Goal: Transaction & Acquisition: Purchase product/service

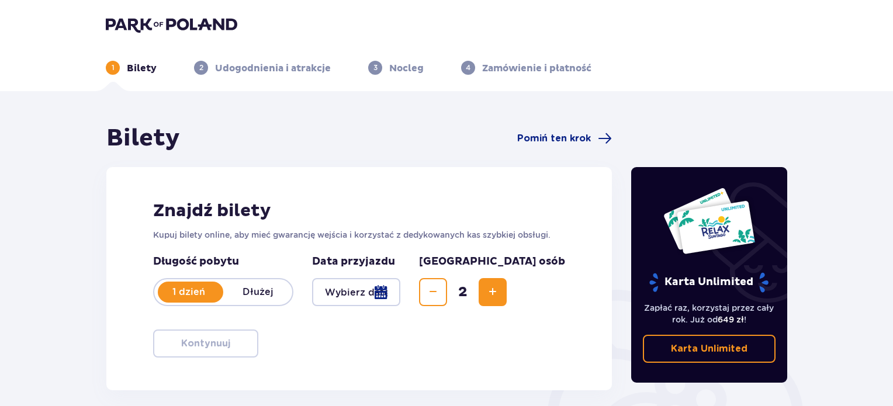
scroll to position [2, 0]
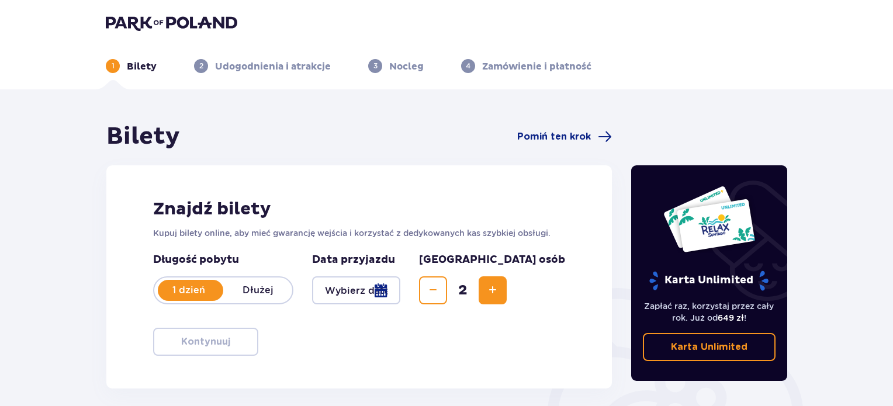
click at [166, 27] on img at bounding box center [171, 23] width 131 height 16
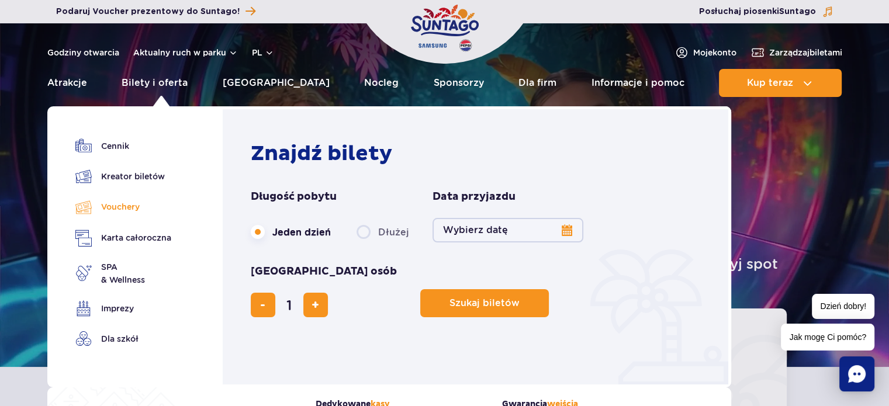
click at [128, 203] on link "Vouchery" at bounding box center [123, 207] width 96 height 17
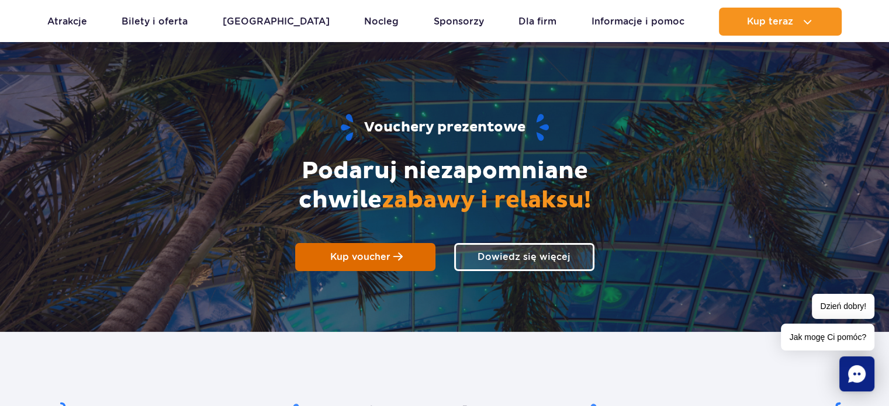
click at [325, 252] on link "Kup voucher" at bounding box center [365, 257] width 140 height 28
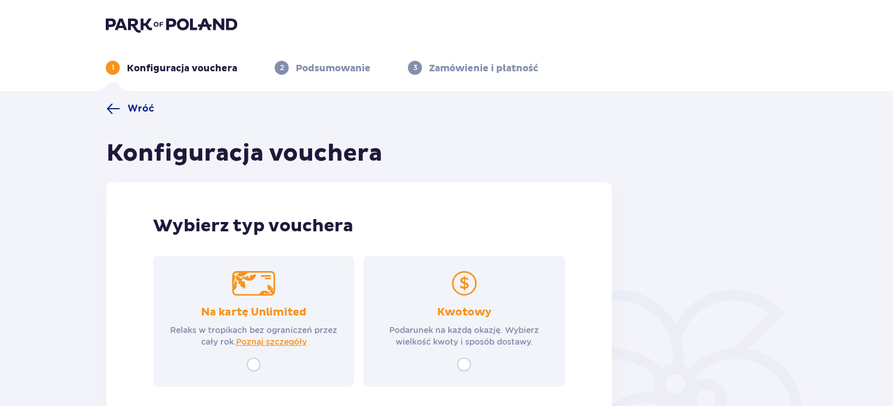
scroll to position [84, 0]
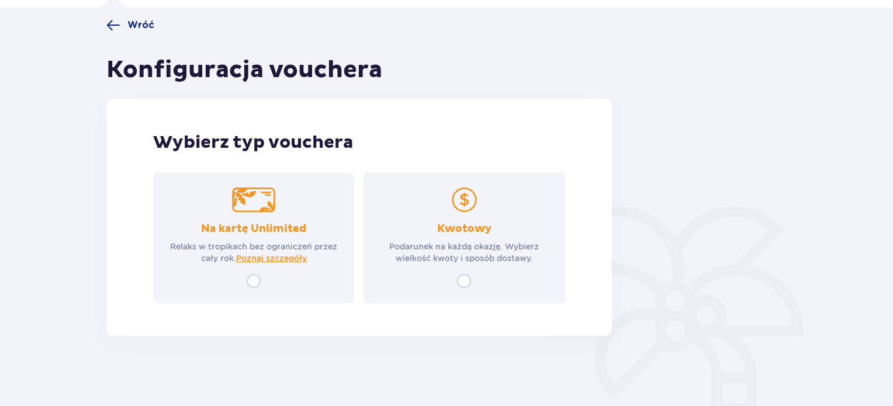
click at [472, 280] on div "Kwotowy Podarunek na każdą okazję. Wybierz wielkość kwoty i sposób dostawy." at bounding box center [463, 237] width 201 height 131
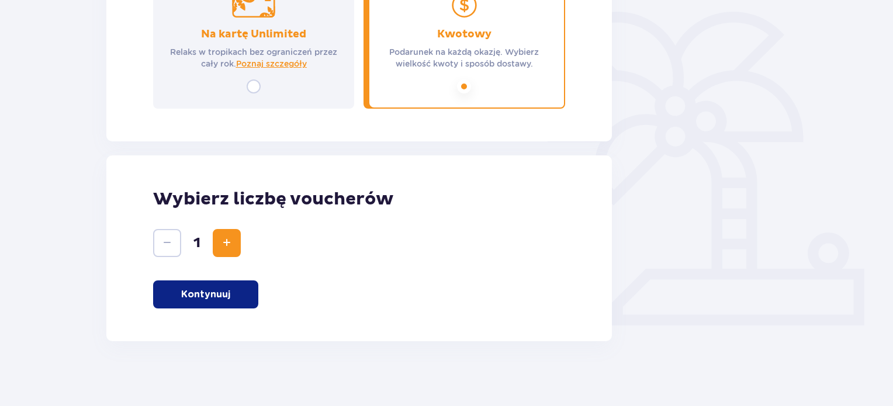
scroll to position [283, 0]
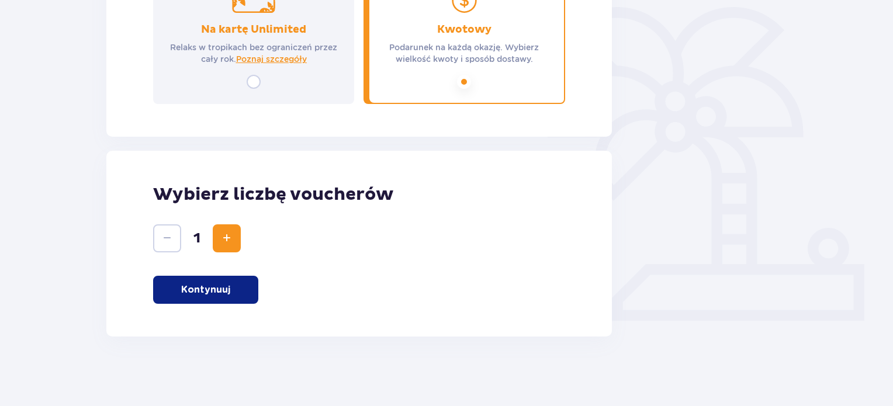
click at [221, 297] on button "Kontynuuj" at bounding box center [205, 290] width 105 height 28
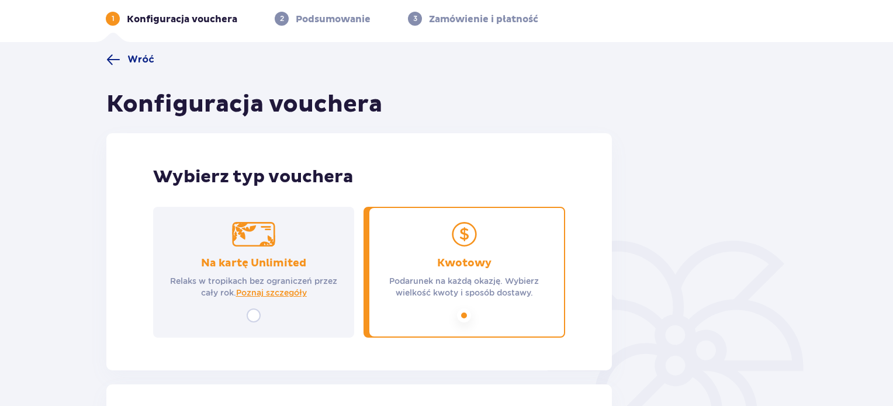
scroll to position [0, 0]
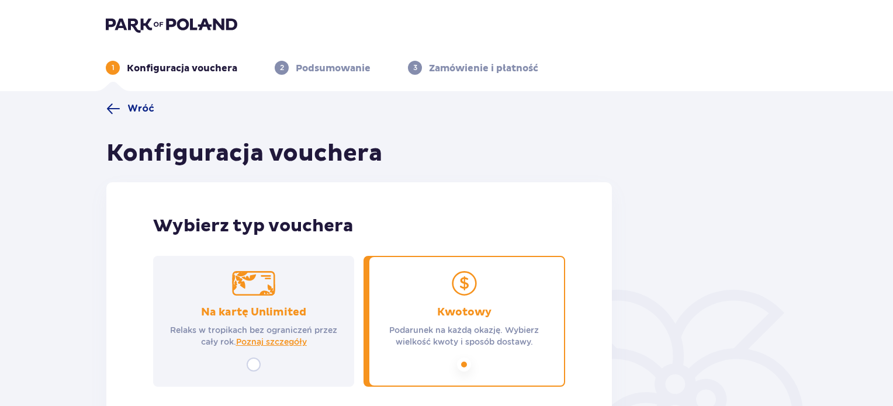
click at [190, 22] on img at bounding box center [171, 24] width 131 height 16
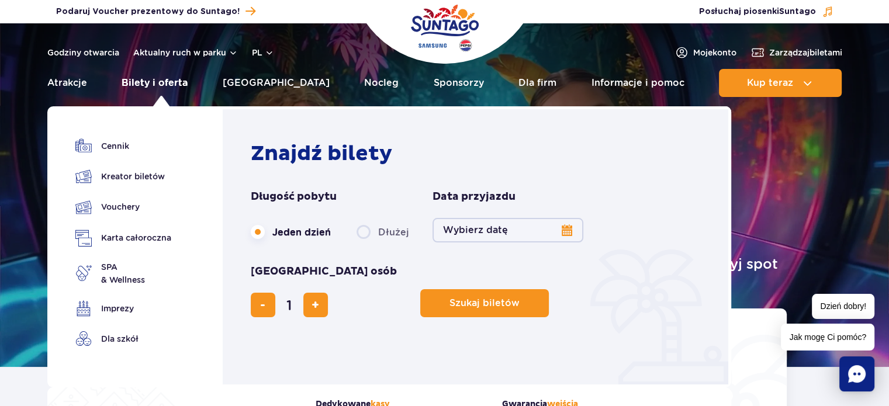
click at [173, 80] on link "Bilety i oferta" at bounding box center [155, 83] width 66 height 28
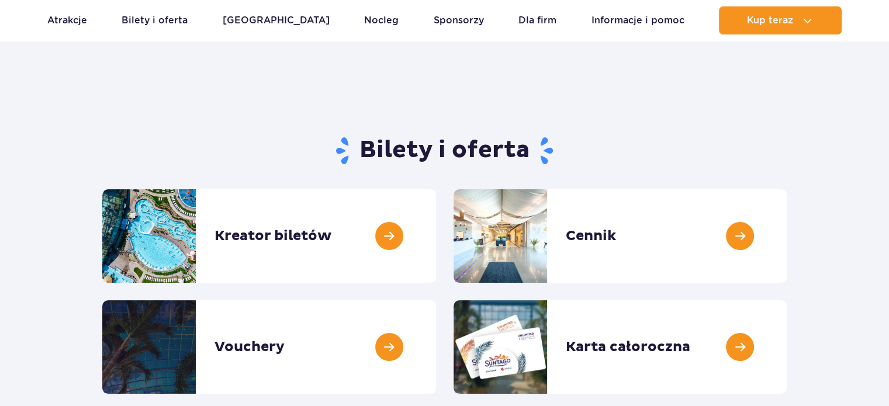
scroll to position [28, 0]
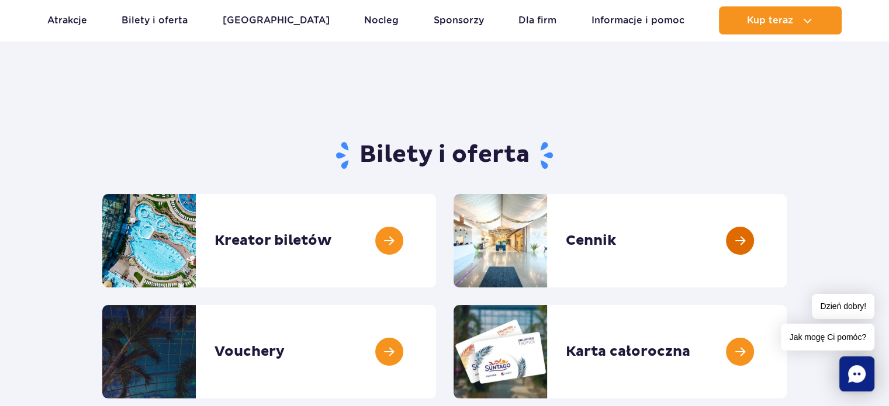
click at [786, 219] on link at bounding box center [786, 240] width 0 height 93
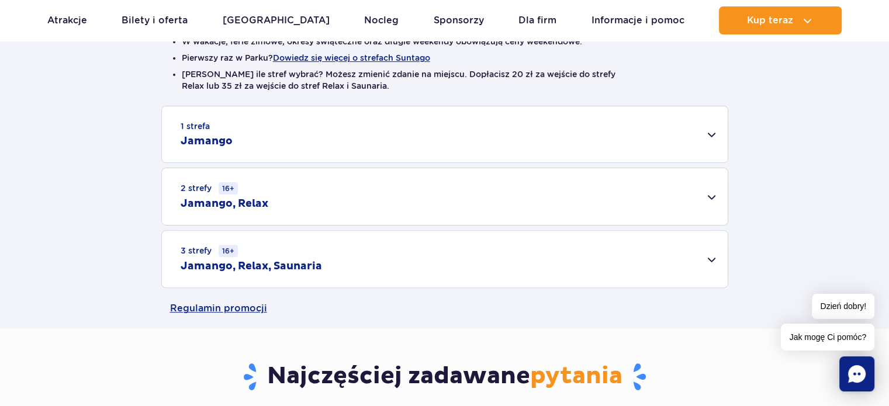
scroll to position [327, 0]
click at [428, 261] on div "3 strefy 16+ Jamango, Relax, Saunaria" at bounding box center [445, 258] width 566 height 57
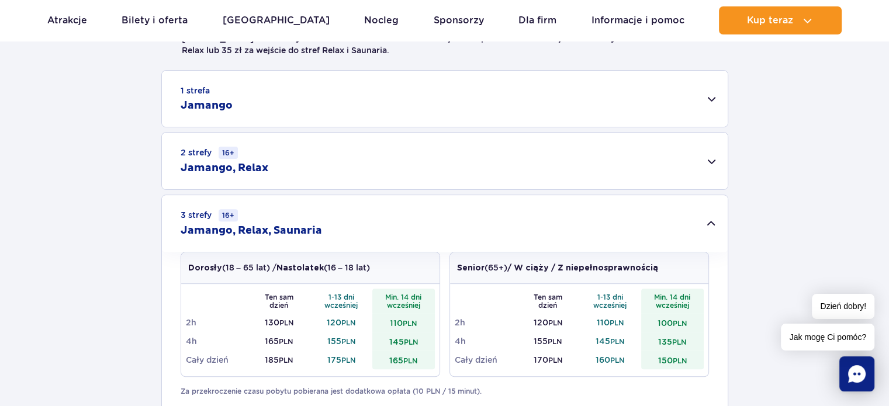
scroll to position [365, 0]
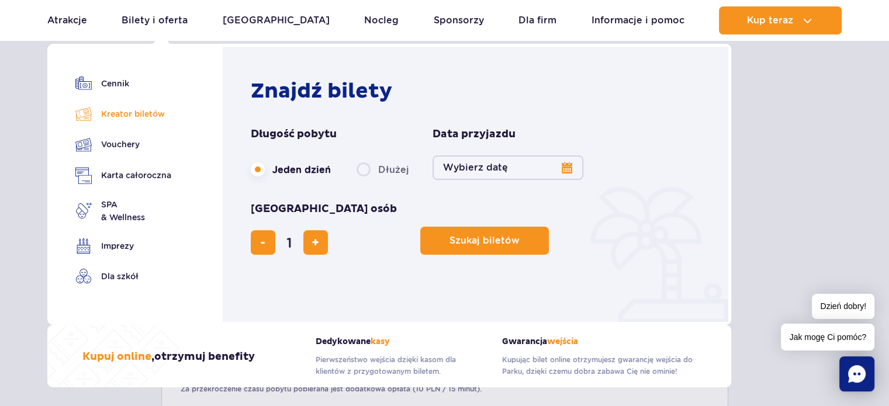
click at [114, 111] on link "Kreator biletów" at bounding box center [123, 114] width 96 height 16
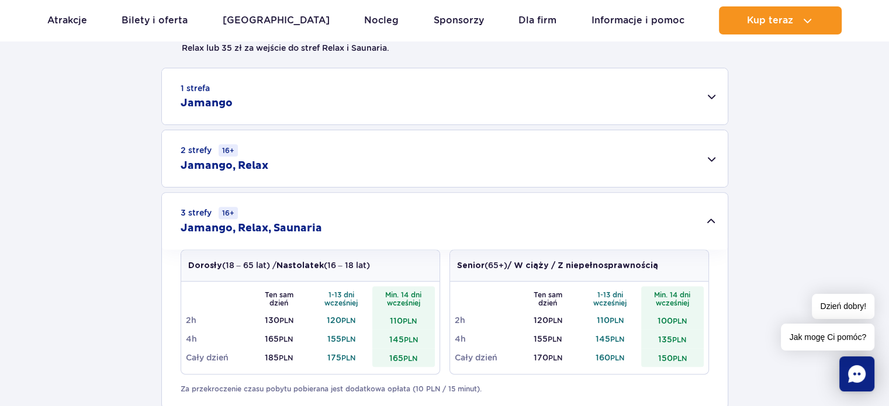
scroll to position [385, 0]
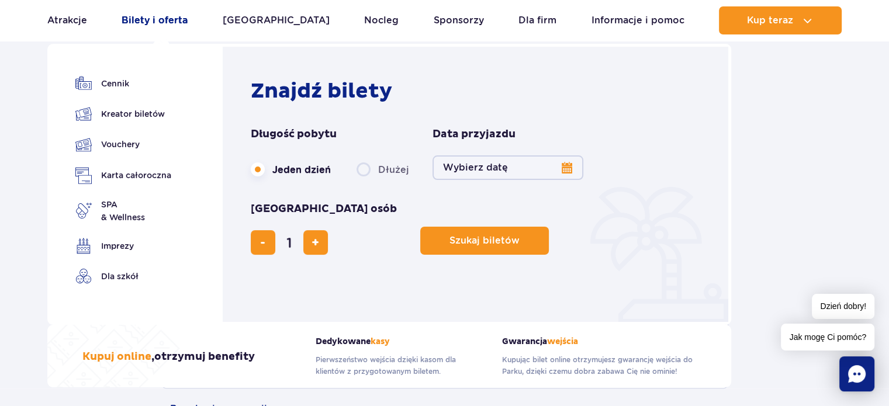
click at [159, 20] on link "Bilety i oferta" at bounding box center [155, 20] width 66 height 28
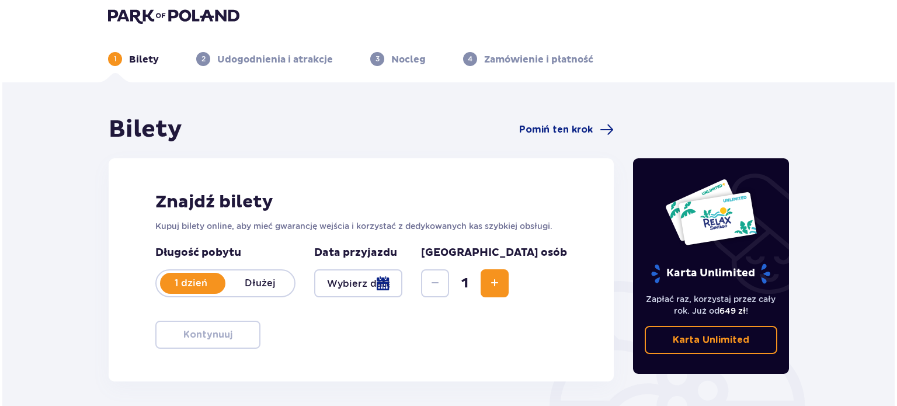
scroll to position [5, 0]
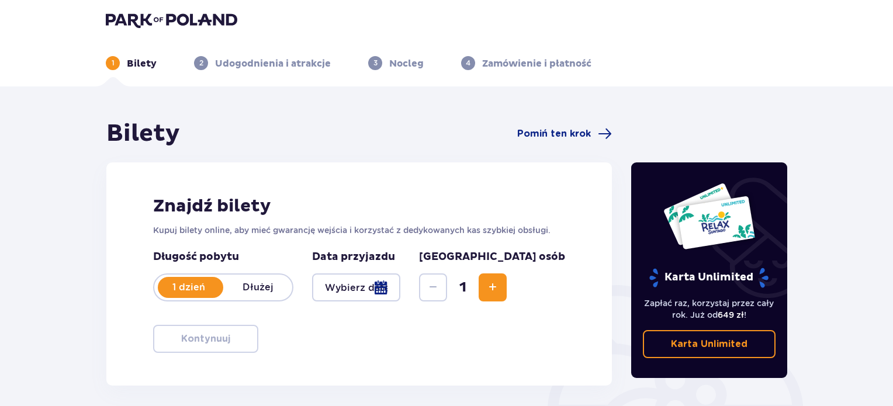
click at [400, 285] on div at bounding box center [356, 287] width 88 height 28
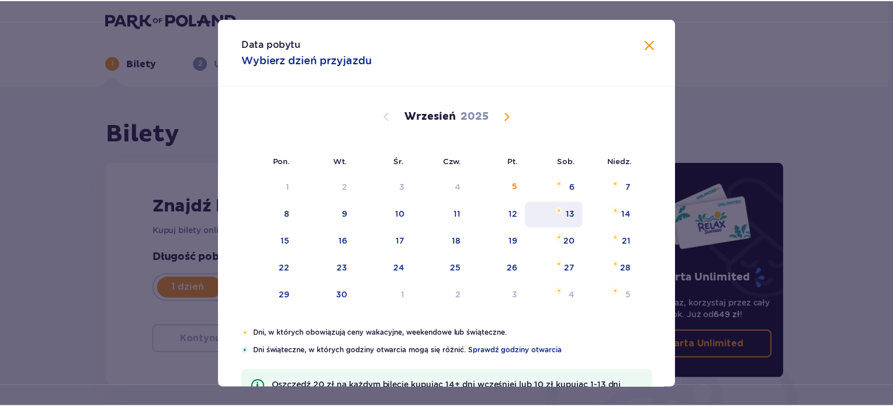
scroll to position [47, 0]
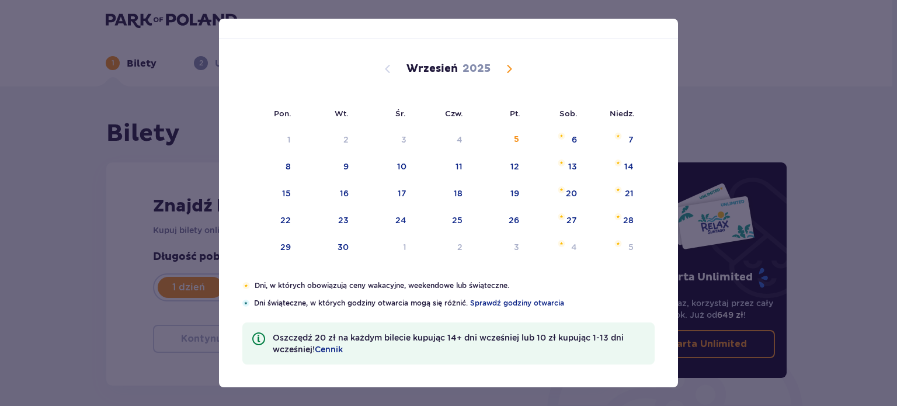
click at [729, 57] on div "Data pobytu Wybierz dzień przyjazdu Pon. Wt. Śr. Czw. Pt. Sob. Niedz. Sierpień …" at bounding box center [448, 203] width 897 height 406
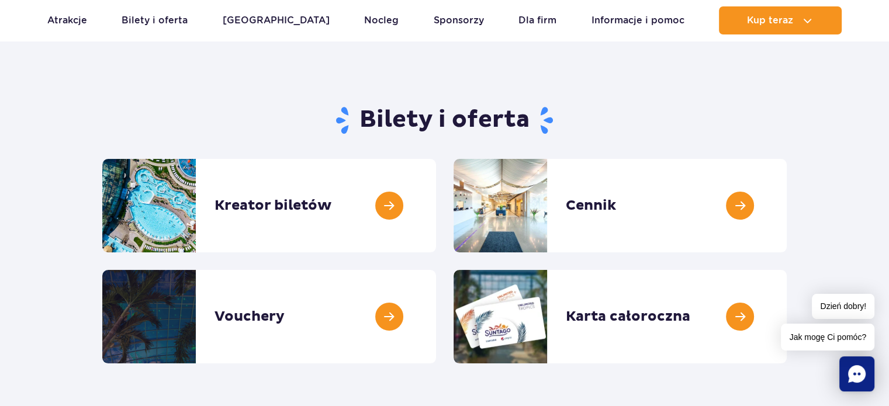
scroll to position [65, 0]
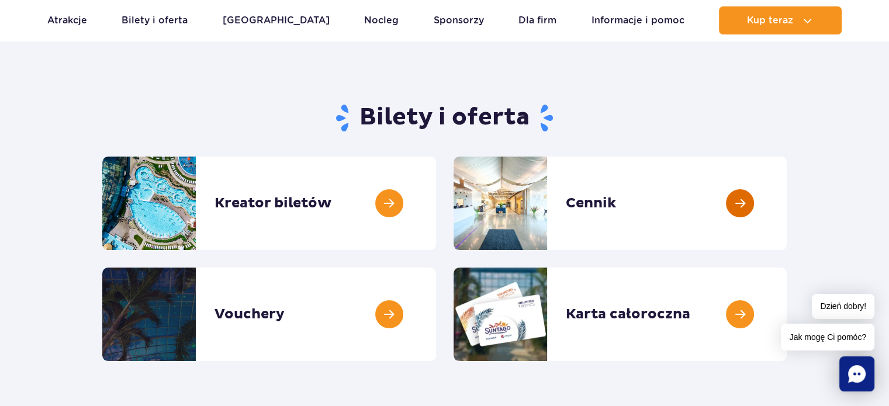
click at [786, 218] on link at bounding box center [786, 203] width 0 height 93
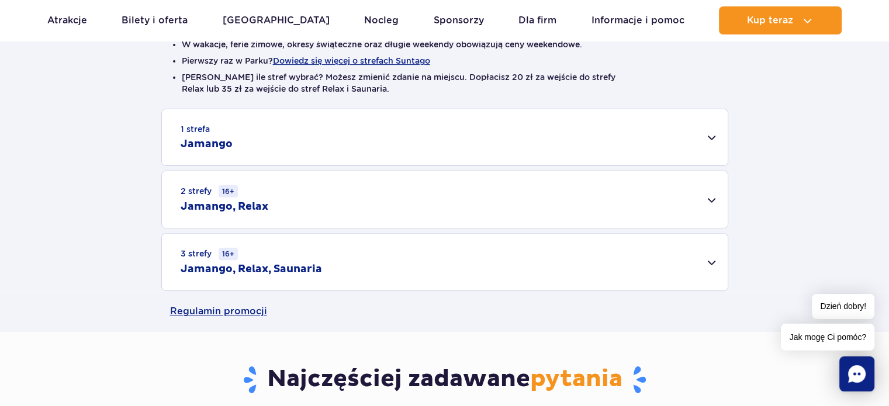
scroll to position [379, 0]
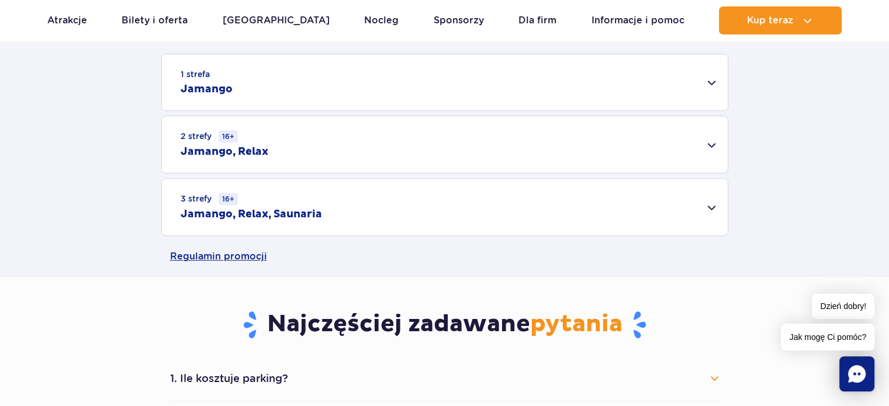
click at [451, 235] on div "3 strefy 16+ Jamango, Relax, Saunaria" at bounding box center [445, 207] width 566 height 57
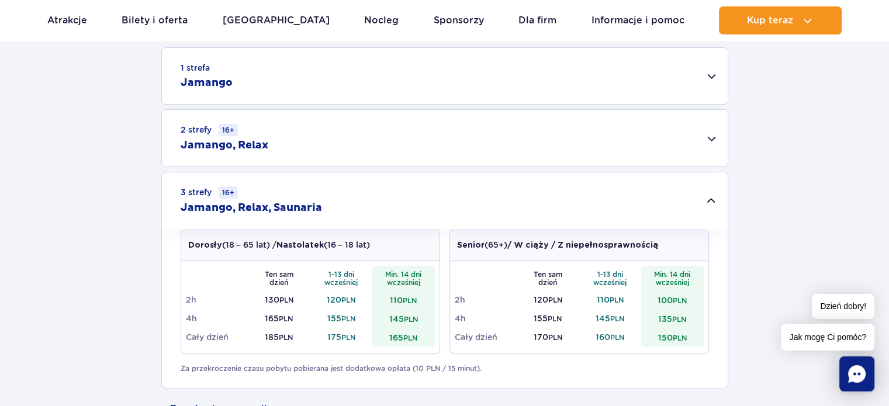
scroll to position [374, 0]
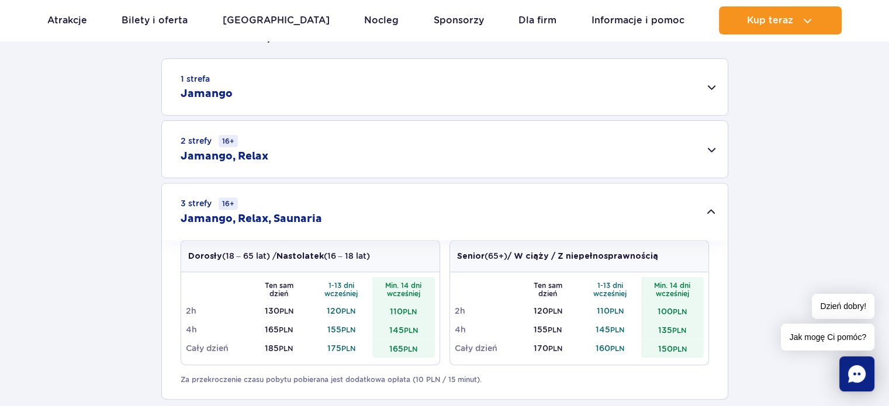
click at [43, 243] on div "1 strefa Jamango Dorosły (18 – 65 lat) / Nastolatek (16 – 18 lat) Ten sam dzień…" at bounding box center [444, 228] width 889 height 341
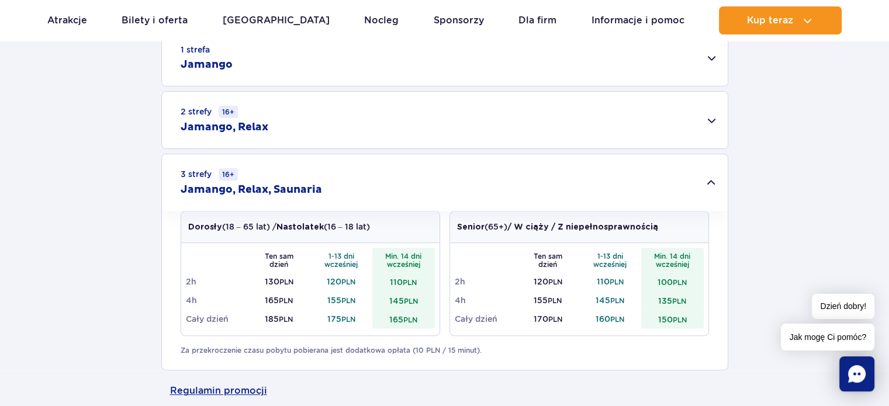
scroll to position [414, 0]
